Goal: Task Accomplishment & Management: Use online tool/utility

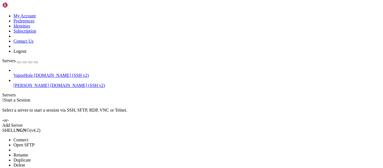
click at [64, 142] on li "Open SFTP" at bounding box center [38, 144] width 51 height 5
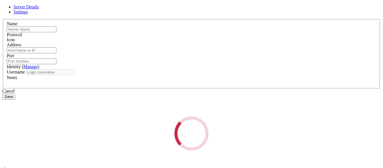
type input "[PERSON_NAME]"
type input "[DOMAIN_NAME]"
type input "49043"
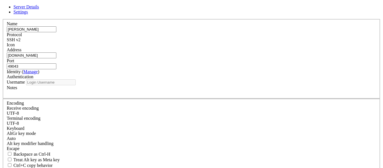
type input "pi"
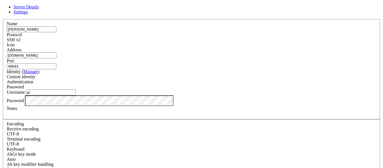
click at [56, 63] on input "49043" at bounding box center [32, 66] width 50 height 6
paste input "number"
paste input "47709"
type input "47709"
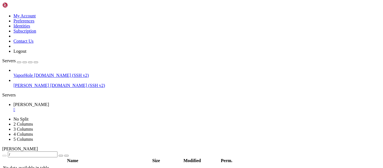
click at [11, 121] on span " .ssh" at bounding box center [7, 123] width 8 height 5
click at [241, 120] on td "[DATE] 19:11:36" at bounding box center [212, 123] width 57 height 6
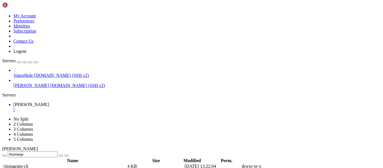
click at [241, 120] on td "[DATE] 19:11:36" at bounding box center [212, 123] width 57 height 6
type input "/home/pi/.ssh"
click at [241, 120] on td "[DATE] 19:11:36" at bounding box center [212, 123] width 57 height 6
